Goal: Navigation & Orientation: Find specific page/section

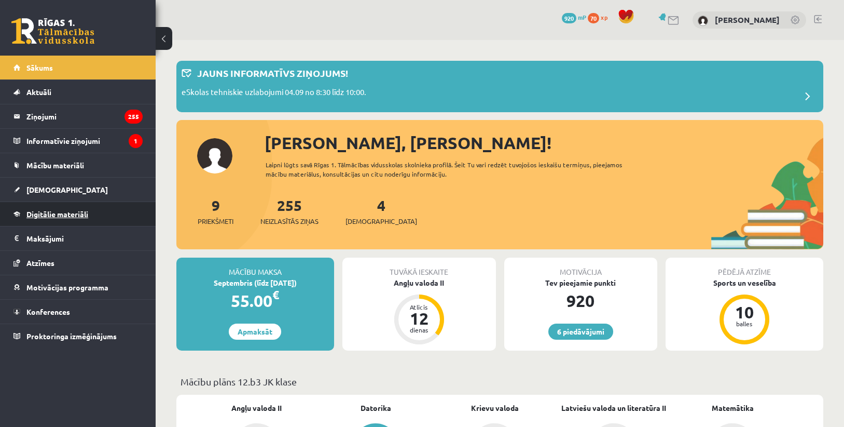
click at [88, 214] on span "Digitālie materiāli" at bounding box center [57, 213] width 62 height 9
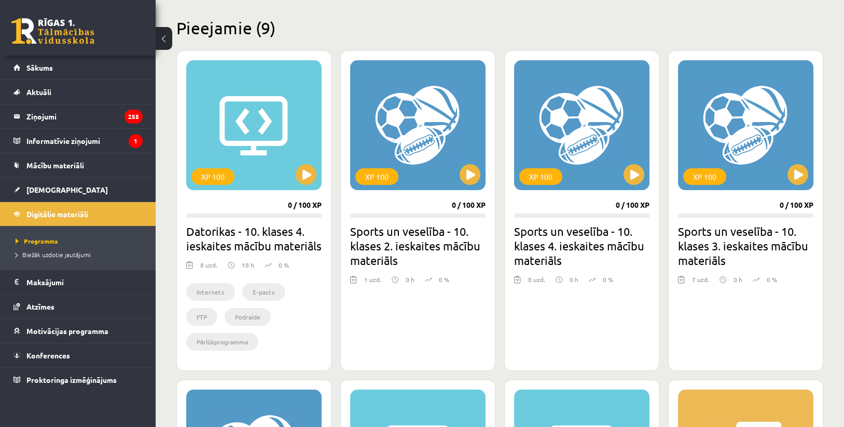
scroll to position [251, 0]
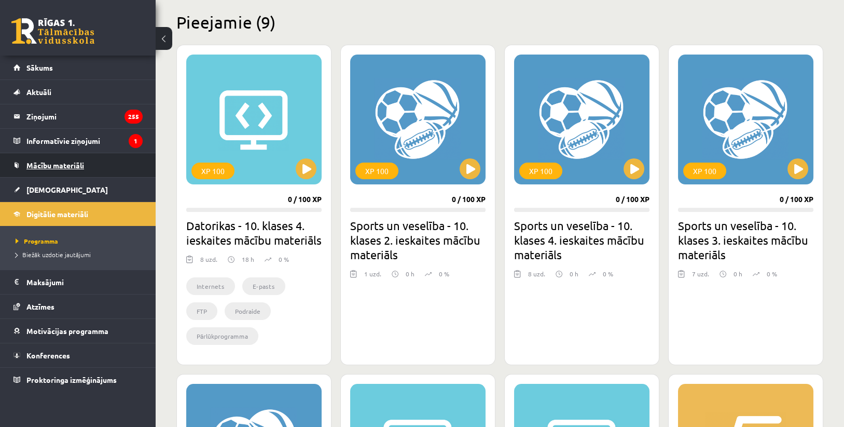
click at [86, 160] on link "Mācību materiāli" at bounding box center [77, 165] width 129 height 24
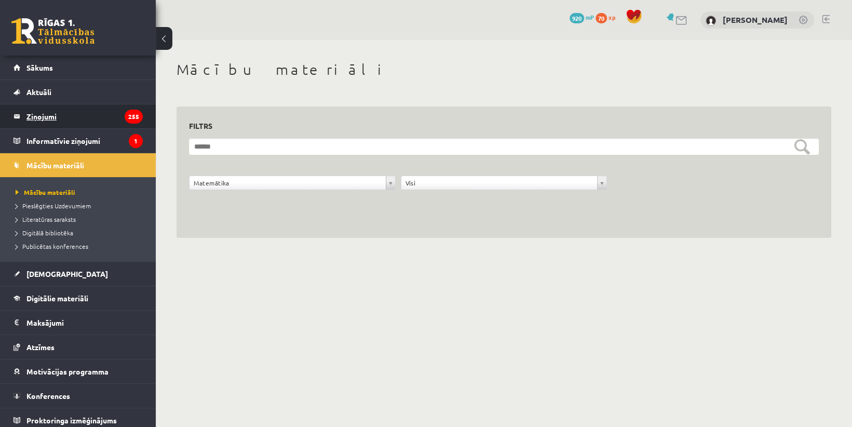
click at [85, 107] on legend "Ziņojumi 255" at bounding box center [84, 116] width 116 height 24
